Goal: Information Seeking & Learning: Learn about a topic

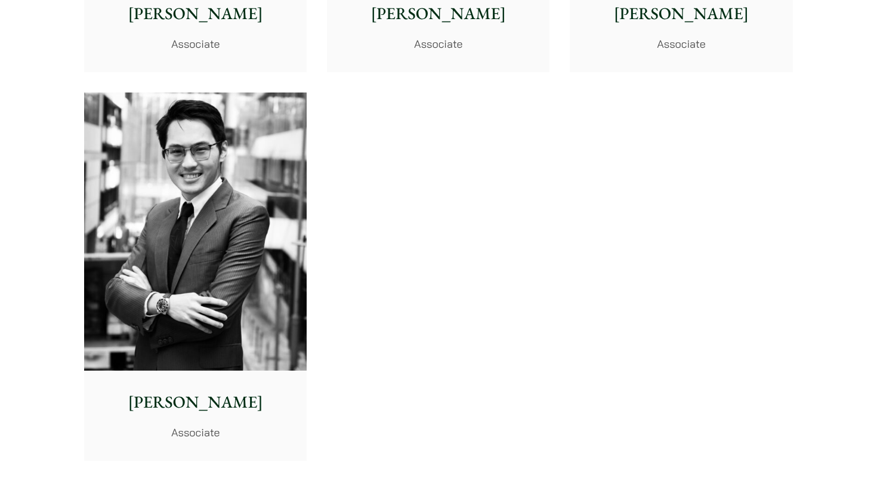
scroll to position [4995, 0]
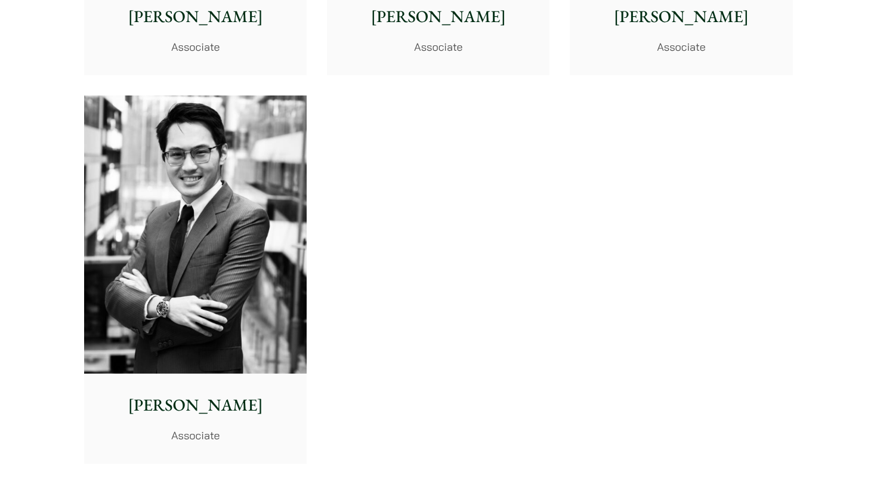
click at [145, 187] on img at bounding box center [195, 234] width 222 height 279
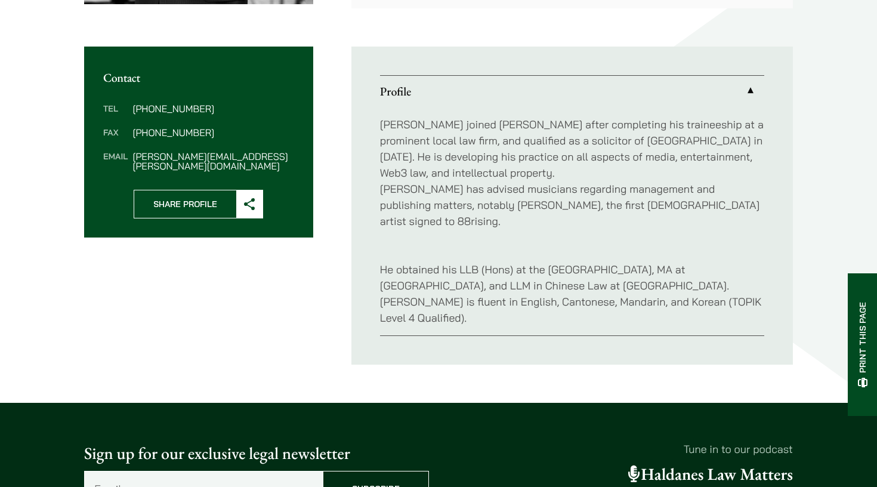
scroll to position [411, 0]
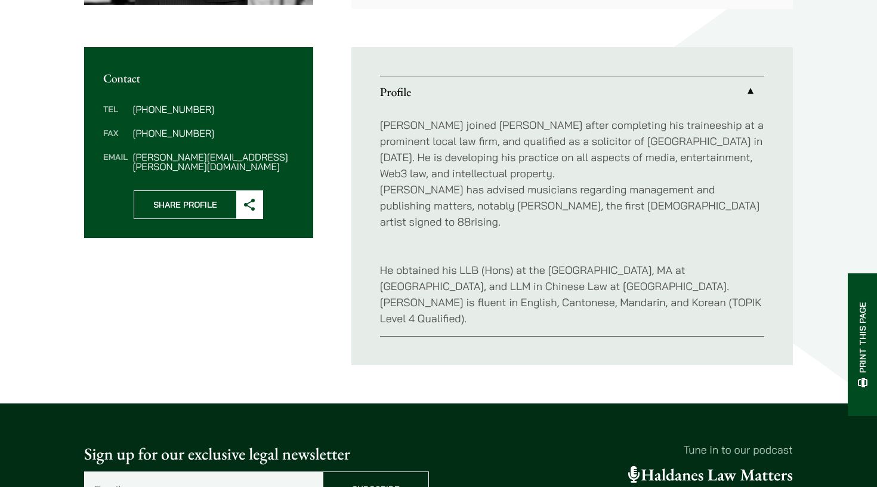
click at [453, 197] on p "[PERSON_NAME] joined [PERSON_NAME] after completing his traineeship at a promin…" at bounding box center [572, 173] width 384 height 113
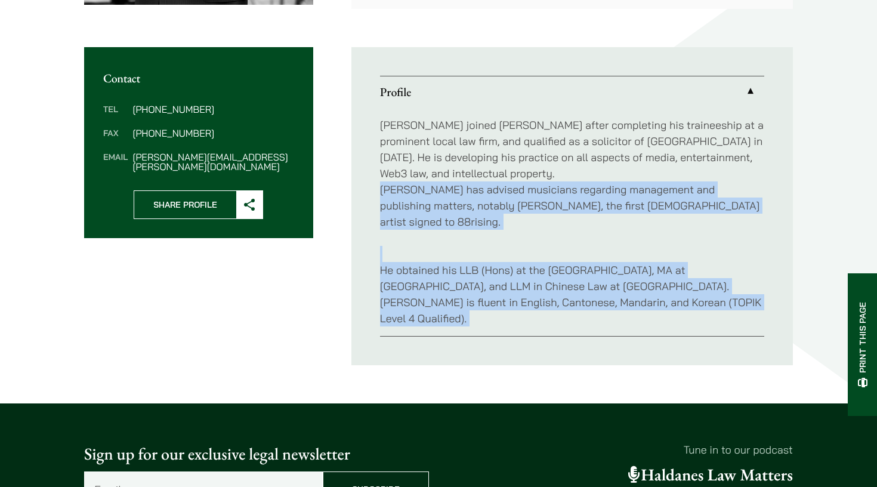
drag, startPoint x: 453, startPoint y: 197, endPoint x: 504, endPoint y: 268, distance: 86.7
click at [504, 267] on div "[PERSON_NAME] joined [PERSON_NAME] after completing his traineeship at a promin…" at bounding box center [572, 221] width 384 height 228
click at [504, 268] on p "He obtained his LLB (Hons) at the [GEOGRAPHIC_DATA], MA at [GEOGRAPHIC_DATA], a…" at bounding box center [572, 286] width 384 height 81
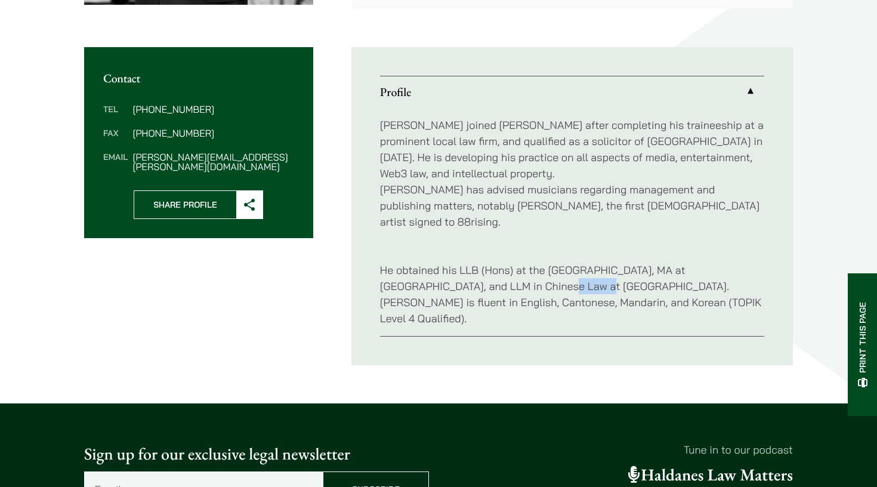
click at [504, 268] on p "He obtained his LLB (Hons) at the [GEOGRAPHIC_DATA], MA at [GEOGRAPHIC_DATA], a…" at bounding box center [572, 286] width 384 height 81
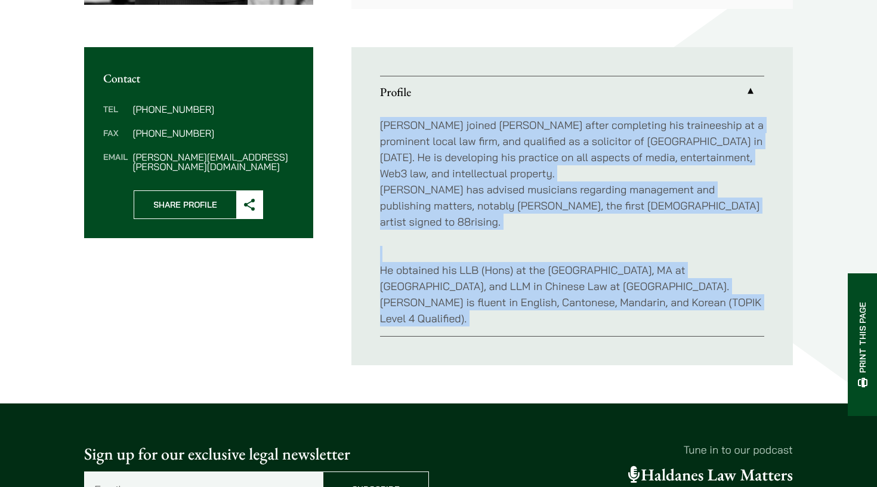
drag, startPoint x: 504, startPoint y: 268, endPoint x: 428, endPoint y: 126, distance: 160.4
click at [428, 126] on div "[PERSON_NAME] joined [PERSON_NAME] after completing his traineeship at a promin…" at bounding box center [572, 221] width 384 height 228
click at [428, 126] on p "[PERSON_NAME] joined [PERSON_NAME] after completing his traineeship at a promin…" at bounding box center [572, 173] width 384 height 113
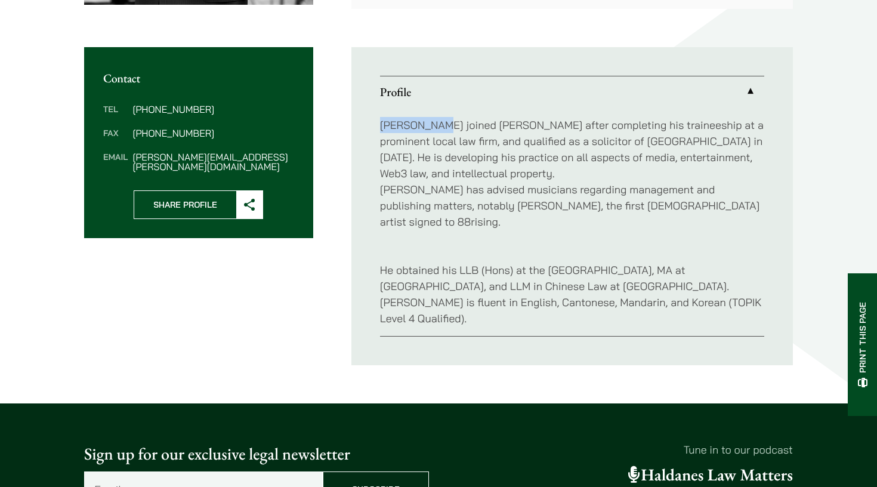
click at [428, 126] on p "[PERSON_NAME] joined [PERSON_NAME] after completing his traineeship at a promin…" at bounding box center [572, 173] width 384 height 113
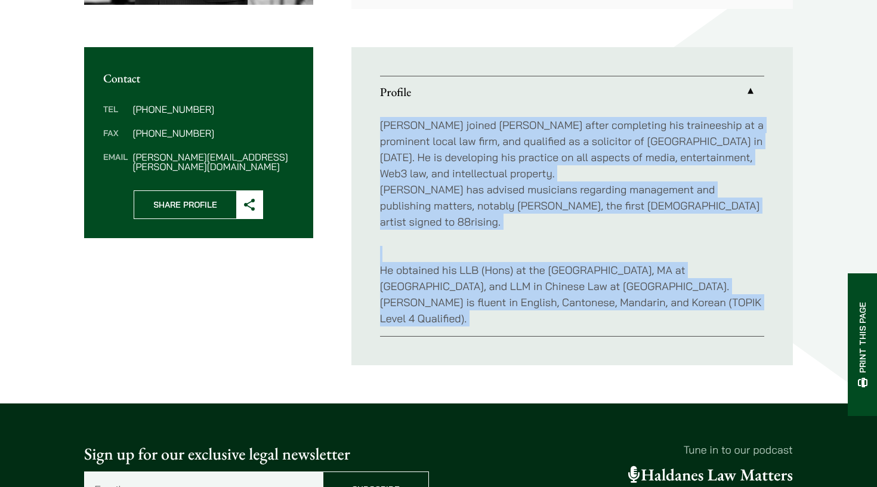
drag, startPoint x: 428, startPoint y: 126, endPoint x: 543, endPoint y: 273, distance: 186.5
click at [543, 273] on div "[PERSON_NAME] joined [PERSON_NAME] after completing his traineeship at a promin…" at bounding box center [572, 221] width 384 height 228
click at [543, 273] on p "He obtained his LLB (Hons) at the [GEOGRAPHIC_DATA], MA at [GEOGRAPHIC_DATA], a…" at bounding box center [572, 286] width 384 height 81
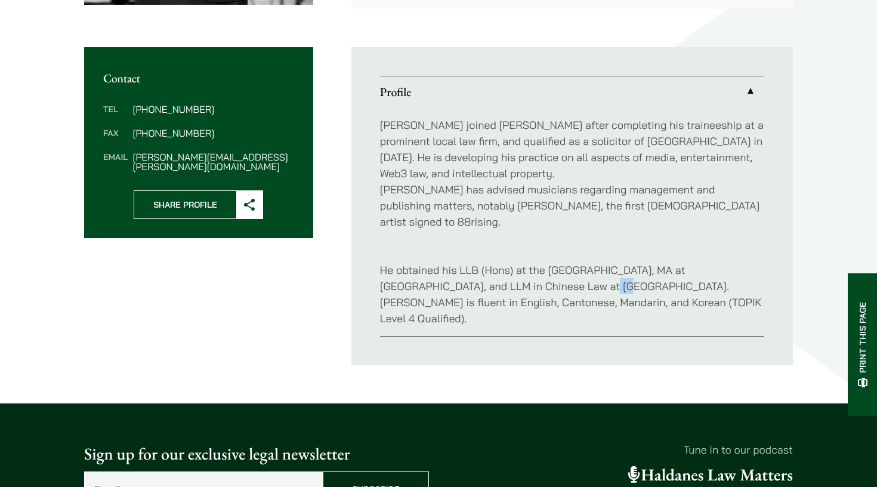
click at [543, 273] on p "He obtained his LLB (Hons) at the [GEOGRAPHIC_DATA], MA at [GEOGRAPHIC_DATA], a…" at bounding box center [572, 286] width 384 height 81
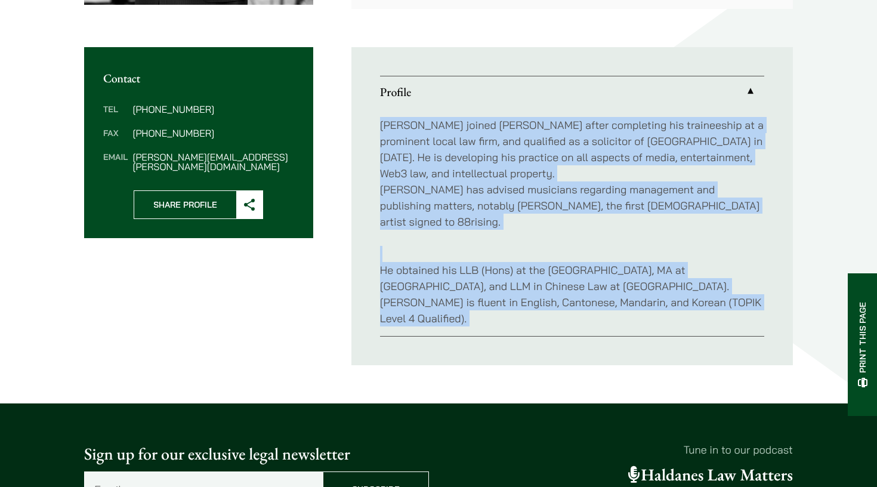
drag, startPoint x: 543, startPoint y: 273, endPoint x: 454, endPoint y: 137, distance: 163.3
click at [454, 137] on div "[PERSON_NAME] joined [PERSON_NAME] after completing his traineeship at a promin…" at bounding box center [572, 221] width 384 height 228
click at [454, 137] on p "[PERSON_NAME] joined [PERSON_NAME] after completing his traineeship at a promin…" at bounding box center [572, 173] width 384 height 113
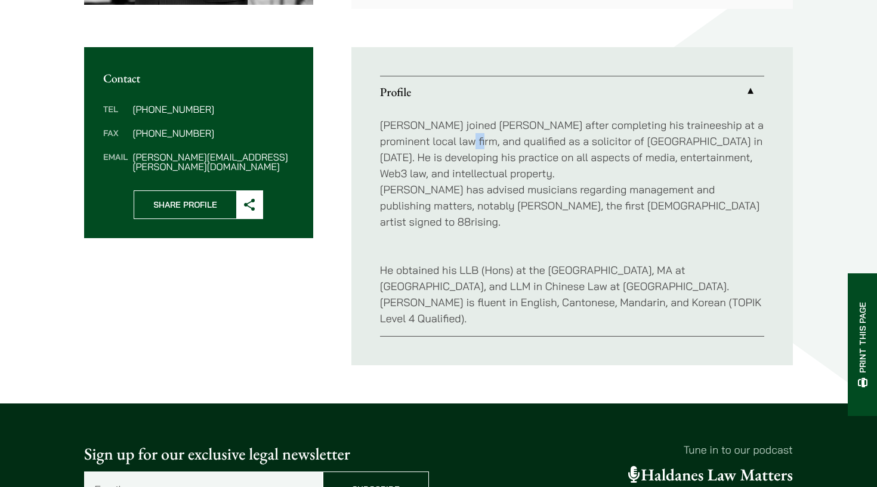
click at [454, 137] on p "[PERSON_NAME] joined [PERSON_NAME] after completing his traineeship at a promin…" at bounding box center [572, 173] width 384 height 113
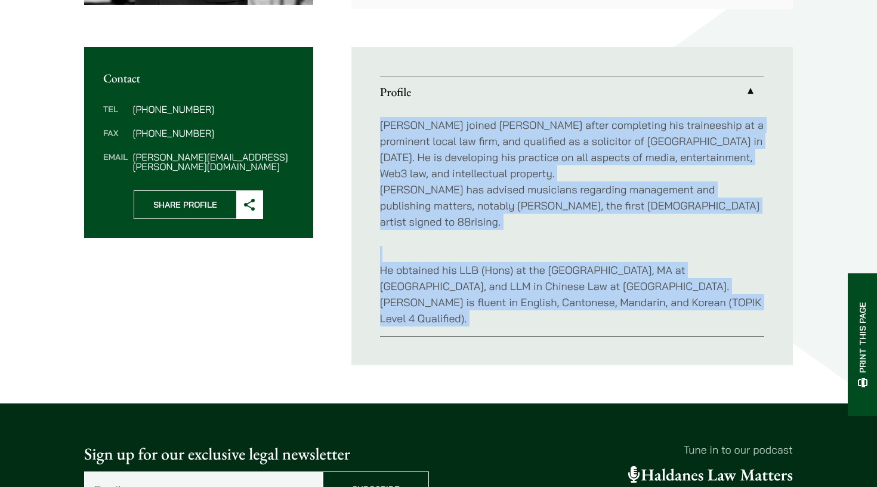
drag, startPoint x: 454, startPoint y: 137, endPoint x: 586, endPoint y: 307, distance: 215.4
click at [586, 307] on ul "Profile [PERSON_NAME] joined [PERSON_NAME] after completing his traineeship at …" at bounding box center [571, 206] width 441 height 318
drag, startPoint x: 586, startPoint y: 307, endPoint x: 459, endPoint y: 101, distance: 241.3
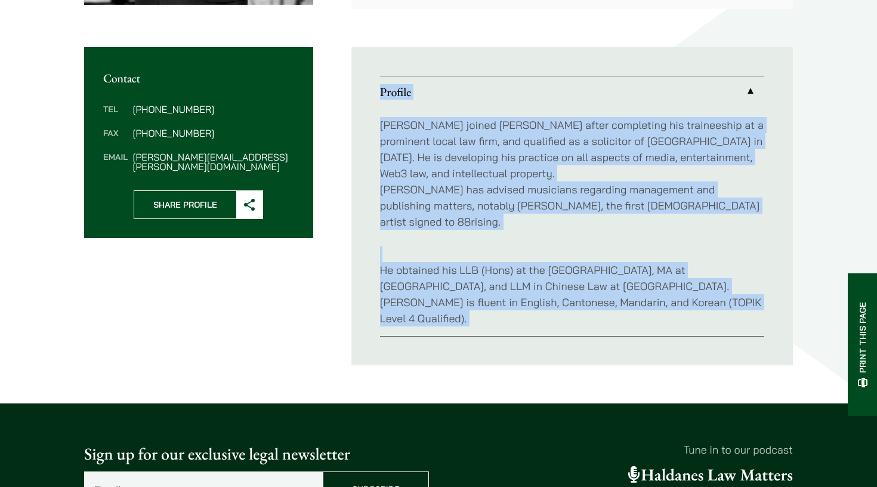
click at [459, 101] on ul "Profile [PERSON_NAME] joined [PERSON_NAME] after completing his traineeship at …" at bounding box center [571, 206] width 441 height 318
click at [453, 138] on p "[PERSON_NAME] joined [PERSON_NAME] after completing his traineeship at a promin…" at bounding box center [572, 173] width 384 height 113
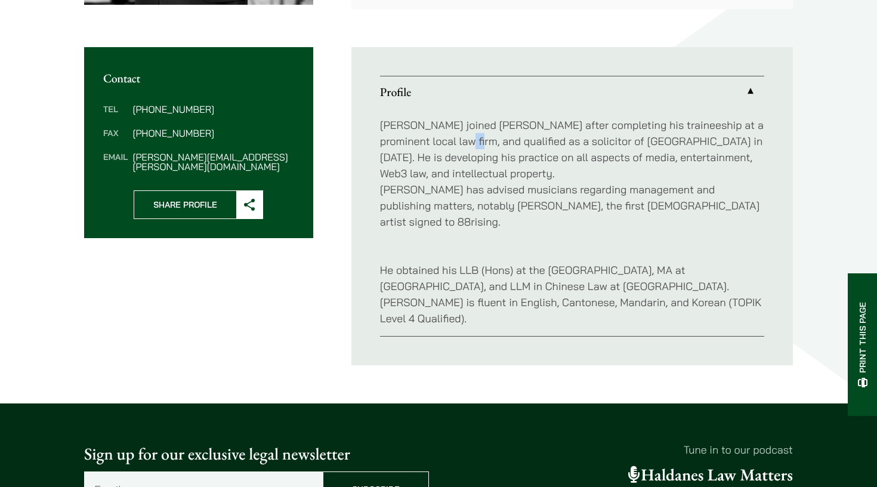
click at [453, 138] on p "[PERSON_NAME] joined [PERSON_NAME] after completing his traineeship at a promin…" at bounding box center [572, 173] width 384 height 113
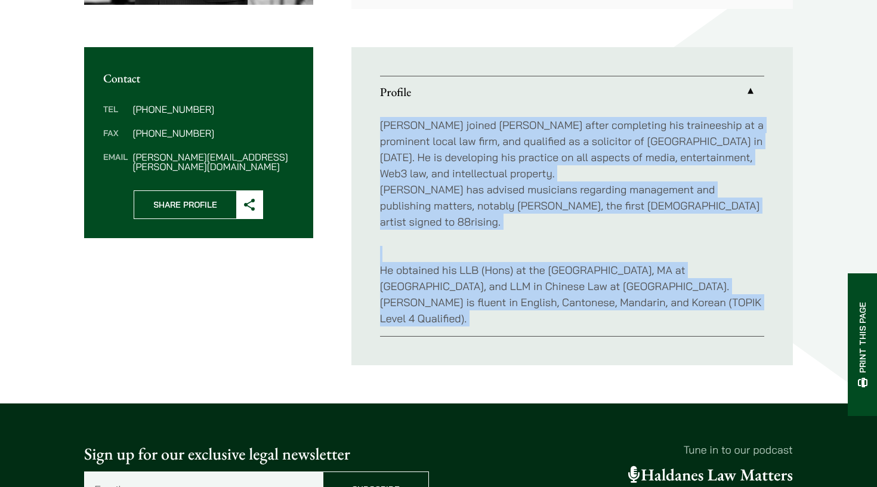
drag, startPoint x: 453, startPoint y: 138, endPoint x: 590, endPoint y: 307, distance: 217.5
click at [590, 307] on ul "Profile [PERSON_NAME] joined [PERSON_NAME] after completing his traineeship at …" at bounding box center [571, 206] width 441 height 318
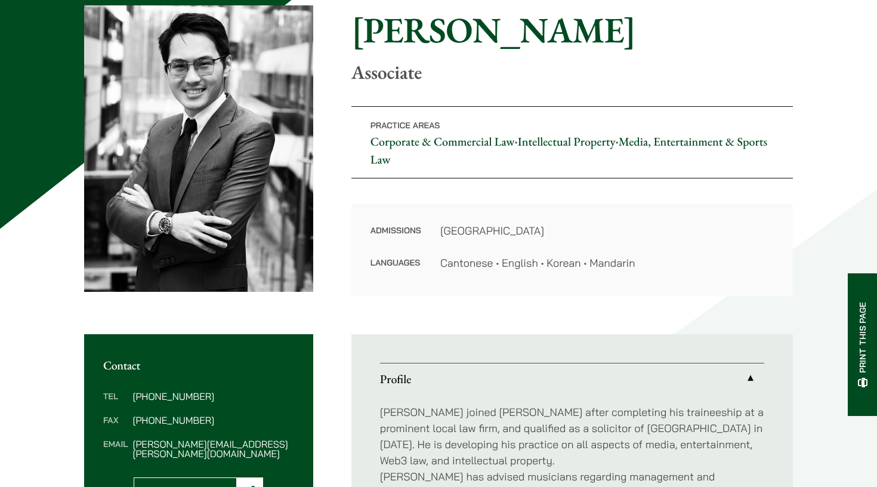
scroll to position [595, 0]
